Goal: Transaction & Acquisition: Subscribe to service/newsletter

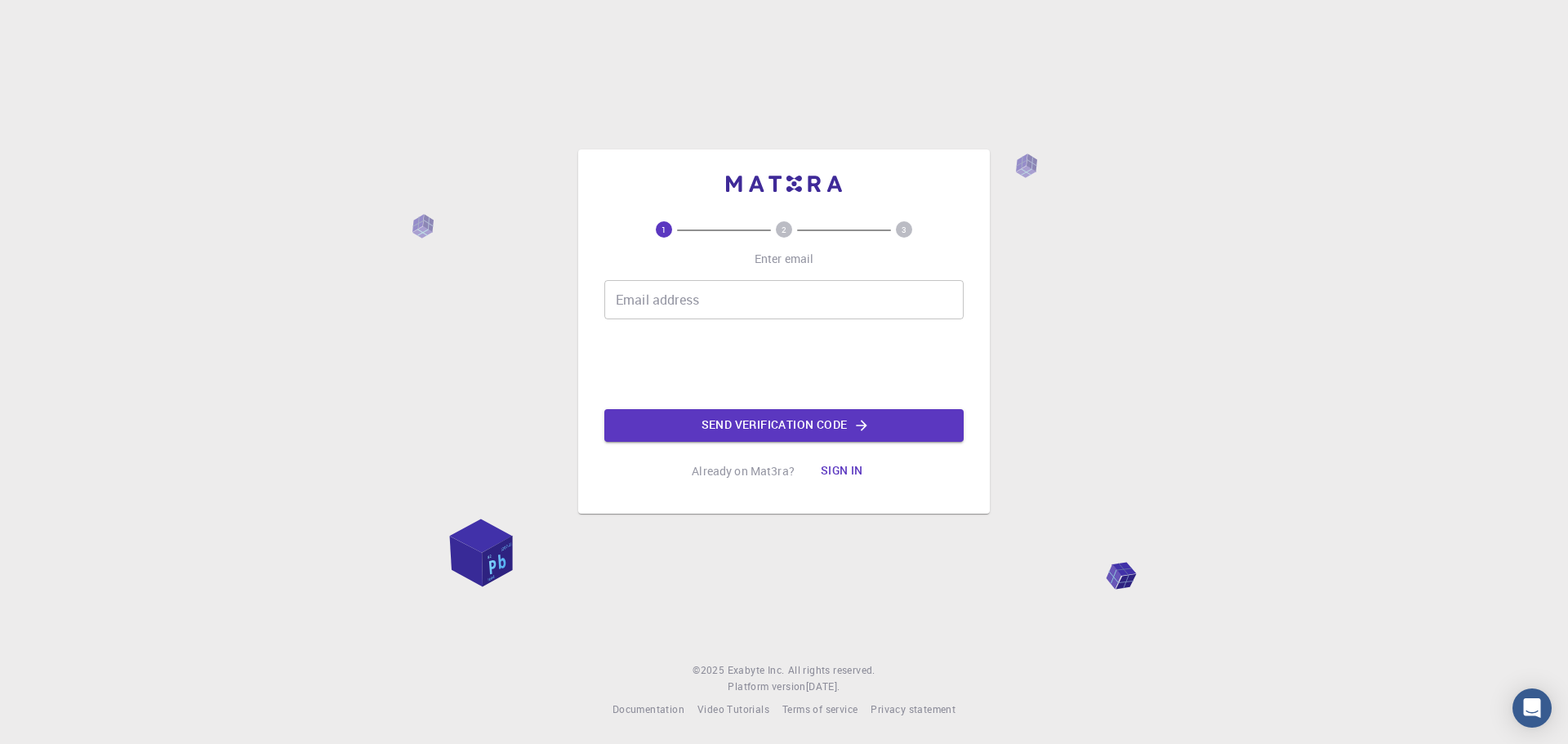
click at [785, 236] on circle at bounding box center [784, 230] width 17 height 17
click at [807, 289] on input "Email address" at bounding box center [784, 300] width 359 height 40
type input "tamaki-y21@mit.eng.osaka-u.ac.jp"
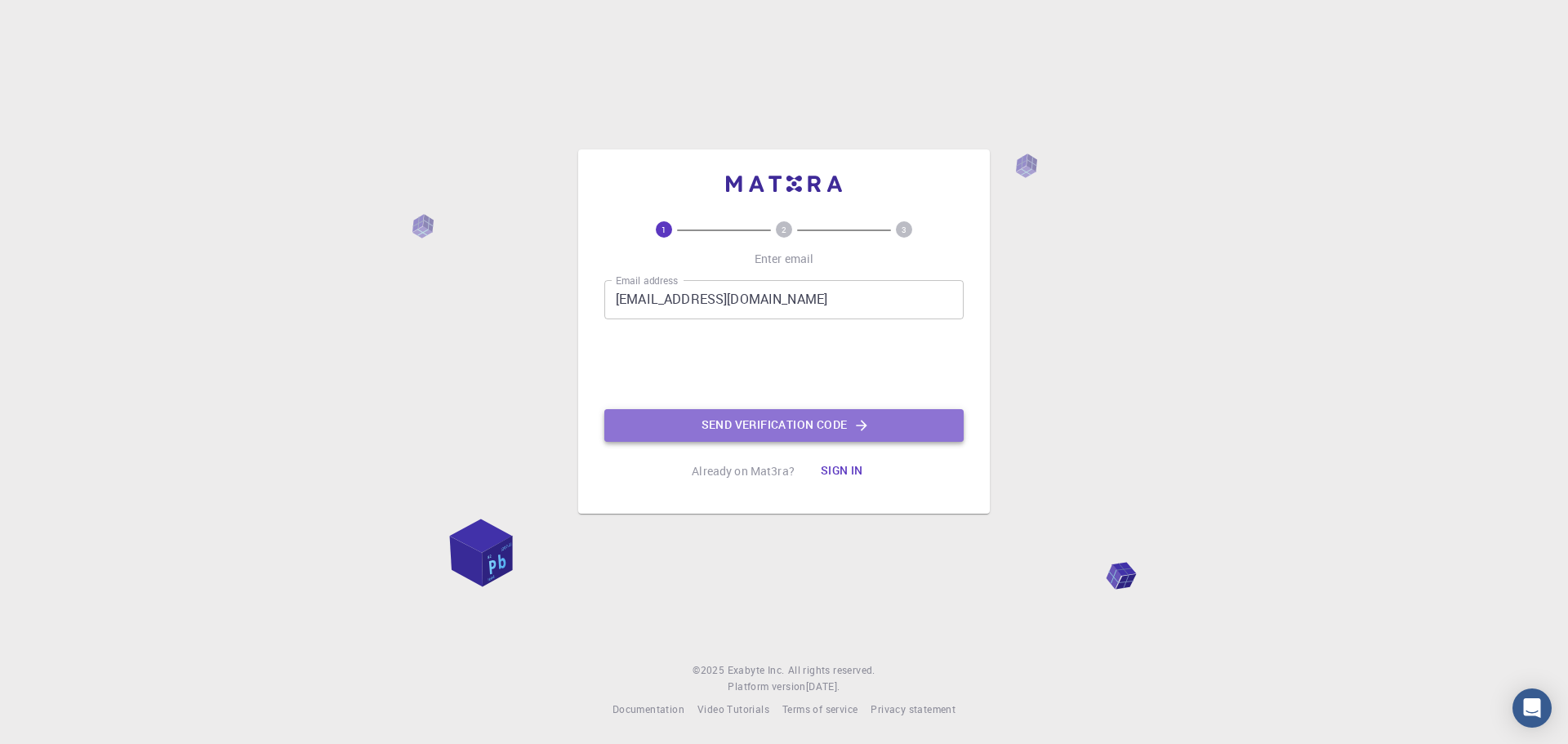
click at [711, 418] on button "Send verification code" at bounding box center [784, 425] width 359 height 33
